Goal: Check status: Check status

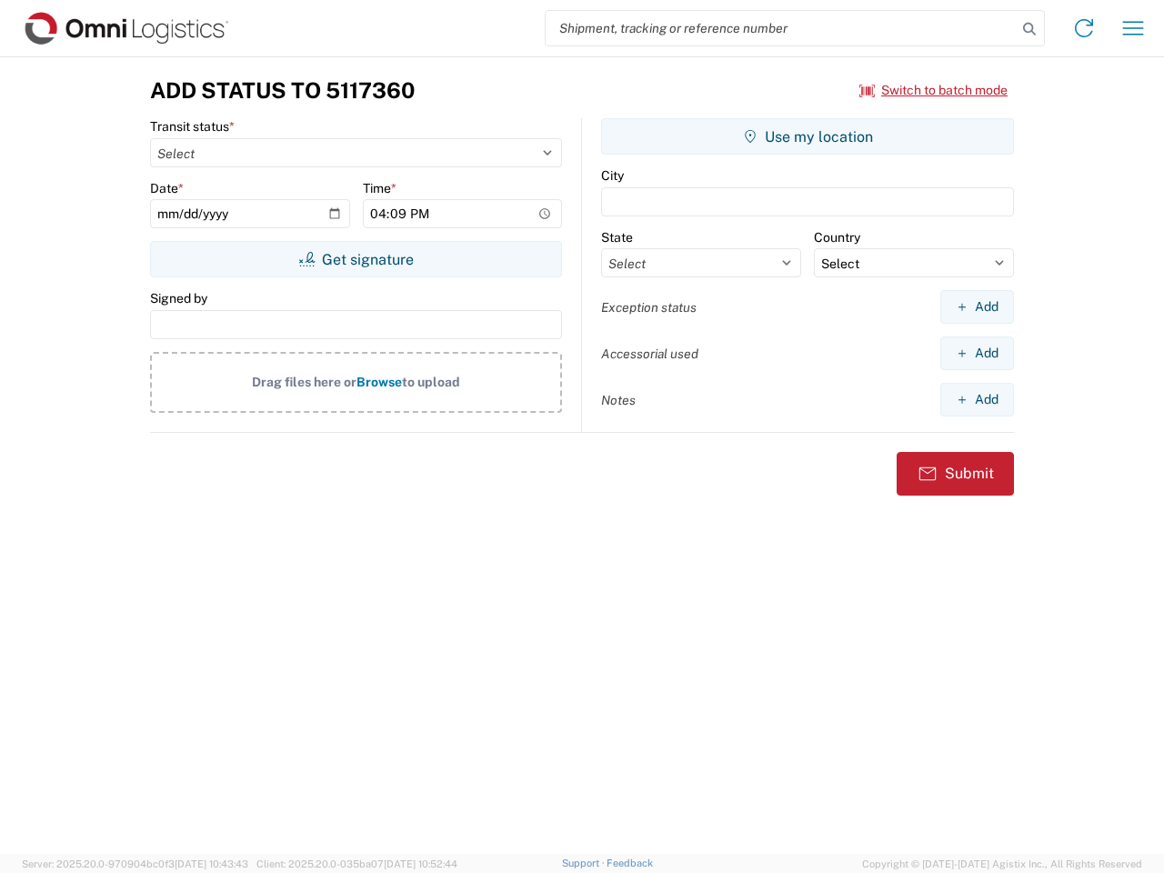
click at [781, 28] on input "search" at bounding box center [781, 28] width 471 height 35
click at [1030, 29] on icon at bounding box center [1029, 28] width 25 height 25
click at [1084, 28] on icon at bounding box center [1084, 28] width 29 height 29
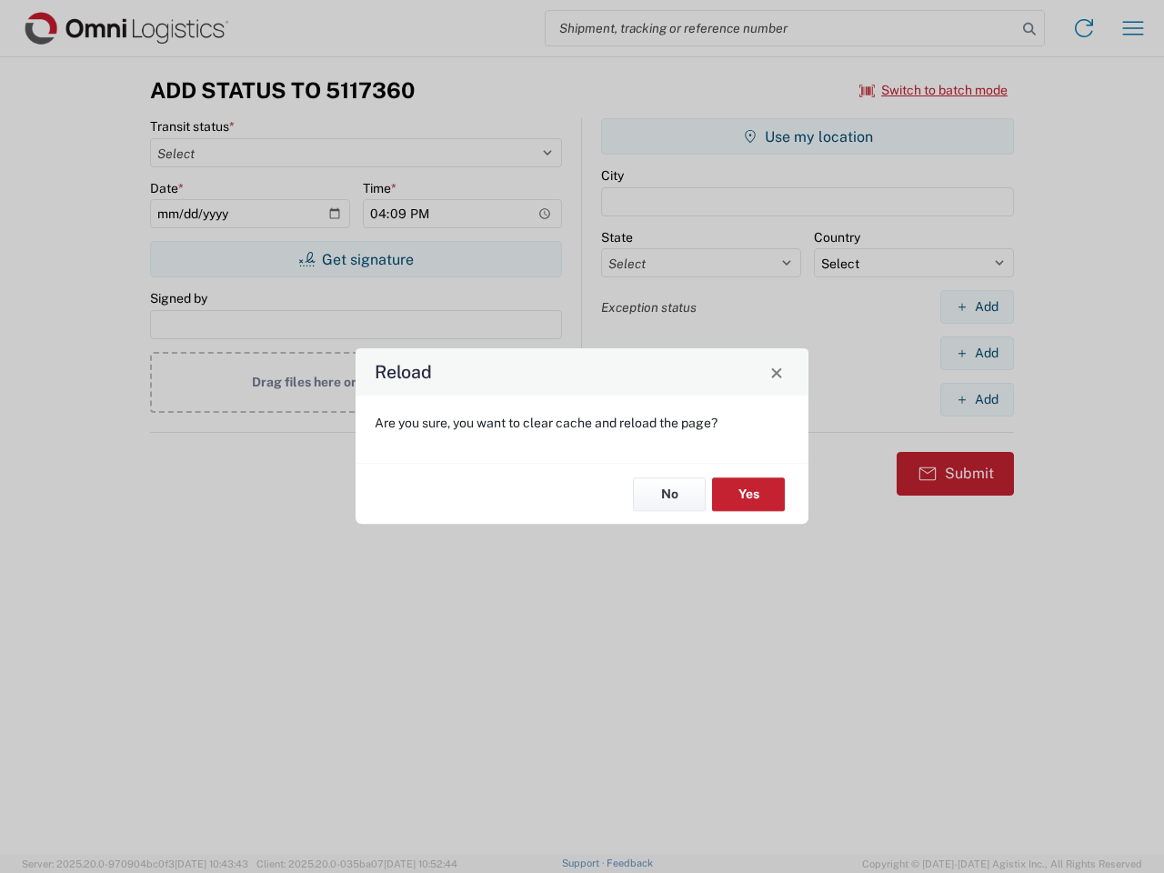
click at [1133, 28] on div "Reload Are you sure, you want to clear cache and reload the page? No Yes" at bounding box center [582, 436] width 1164 height 873
click at [934, 90] on div "Reload Are you sure, you want to clear cache and reload the page? No Yes" at bounding box center [582, 436] width 1164 height 873
click at [356, 259] on div "Reload Are you sure, you want to clear cache and reload the page? No Yes" at bounding box center [582, 436] width 1164 height 873
click at [808, 136] on div "Reload Are you sure, you want to clear cache and reload the page? No Yes" at bounding box center [582, 436] width 1164 height 873
click at [977, 307] on div "Reload Are you sure, you want to clear cache and reload the page? No Yes" at bounding box center [582, 436] width 1164 height 873
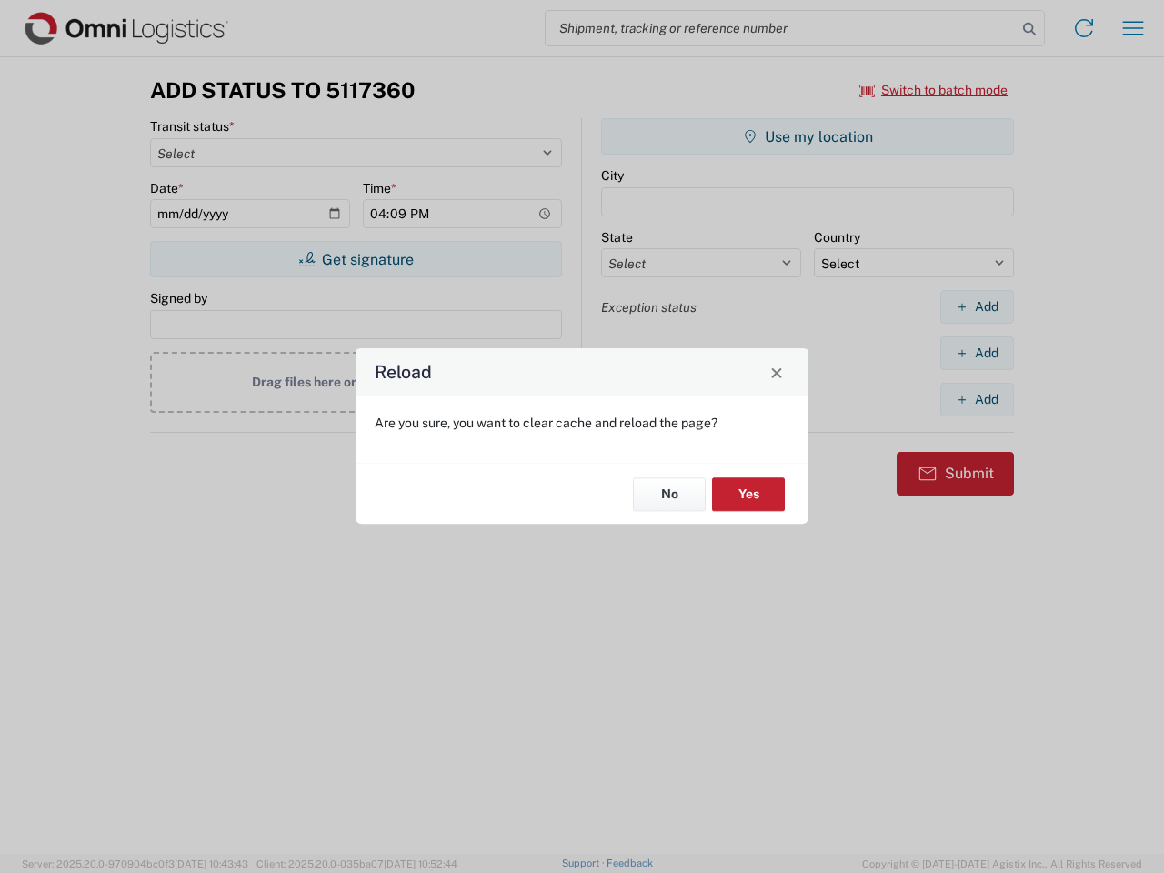
click at [977, 353] on div "Reload Are you sure, you want to clear cache and reload the page? No Yes" at bounding box center [582, 436] width 1164 height 873
click at [977, 399] on div "Reload Are you sure, you want to clear cache and reload the page? No Yes" at bounding box center [582, 436] width 1164 height 873
